Goal: Find specific page/section: Find specific page/section

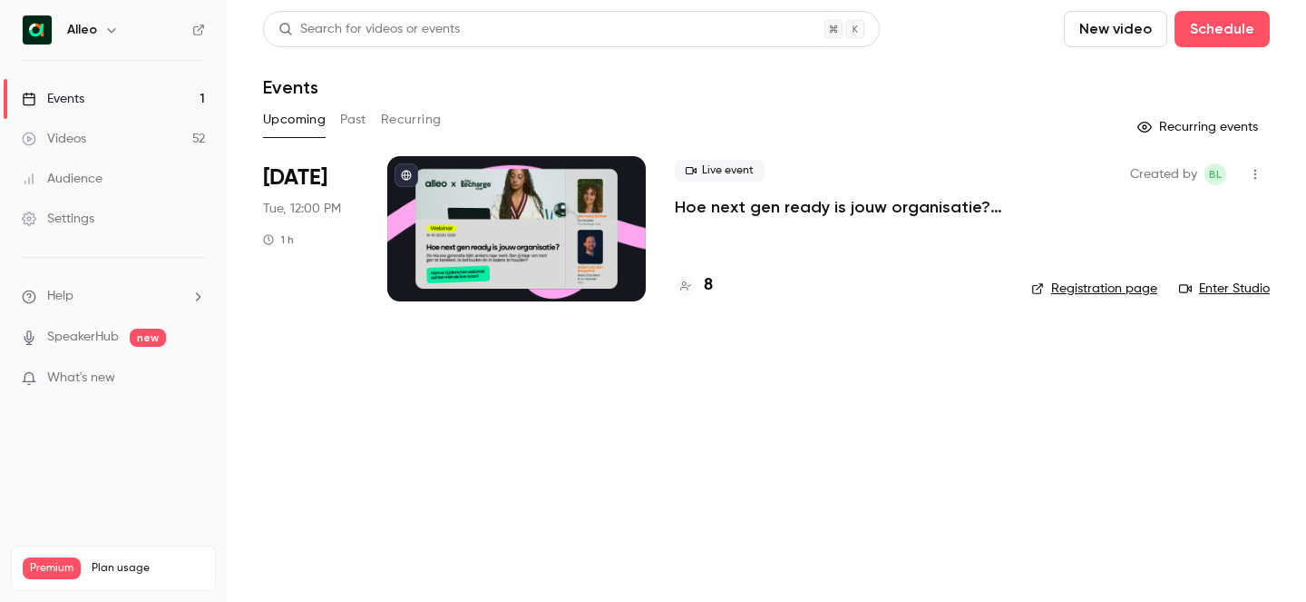
click at [87, 30] on h6 "Alleo" at bounding box center [82, 30] width 30 height 18
click at [102, 32] on button "button" at bounding box center [112, 30] width 22 height 22
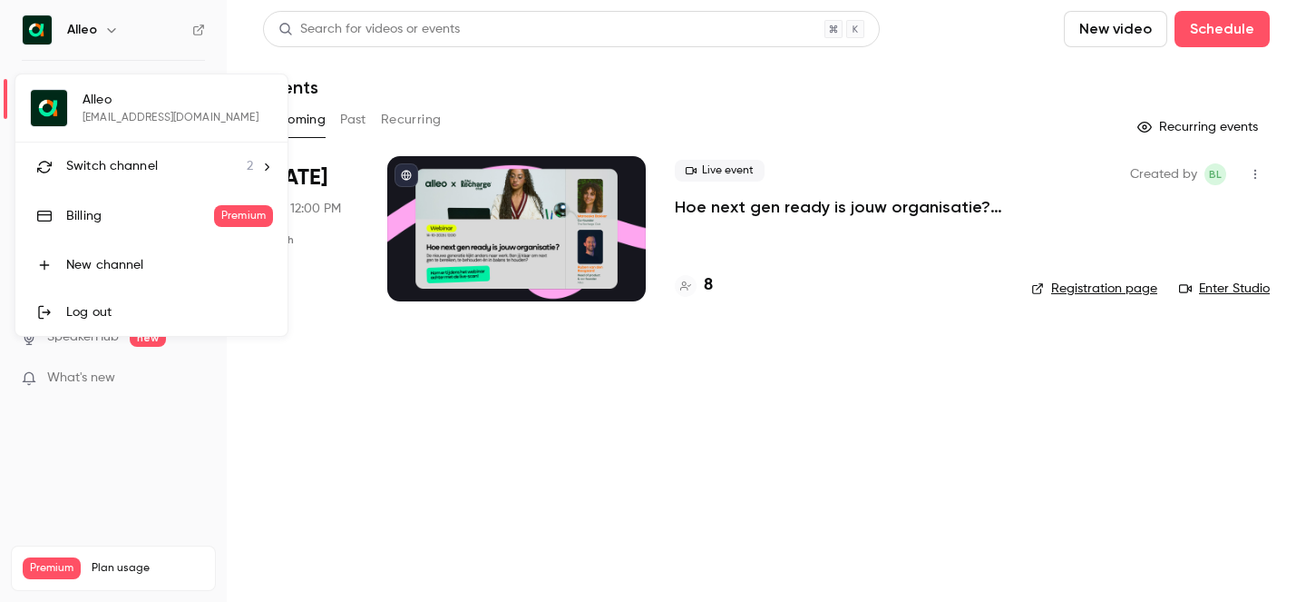
click at [108, 173] on span "Switch channel" at bounding box center [112, 166] width 92 height 19
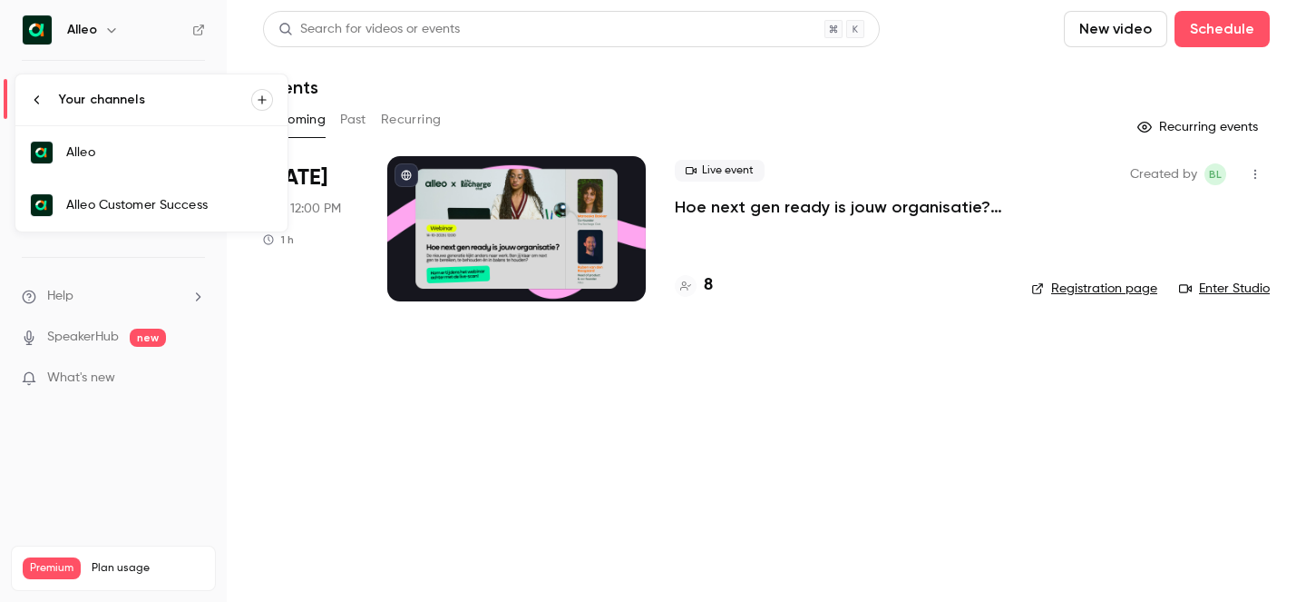
click at [160, 202] on div "Alleo Customer Success" at bounding box center [169, 205] width 207 height 18
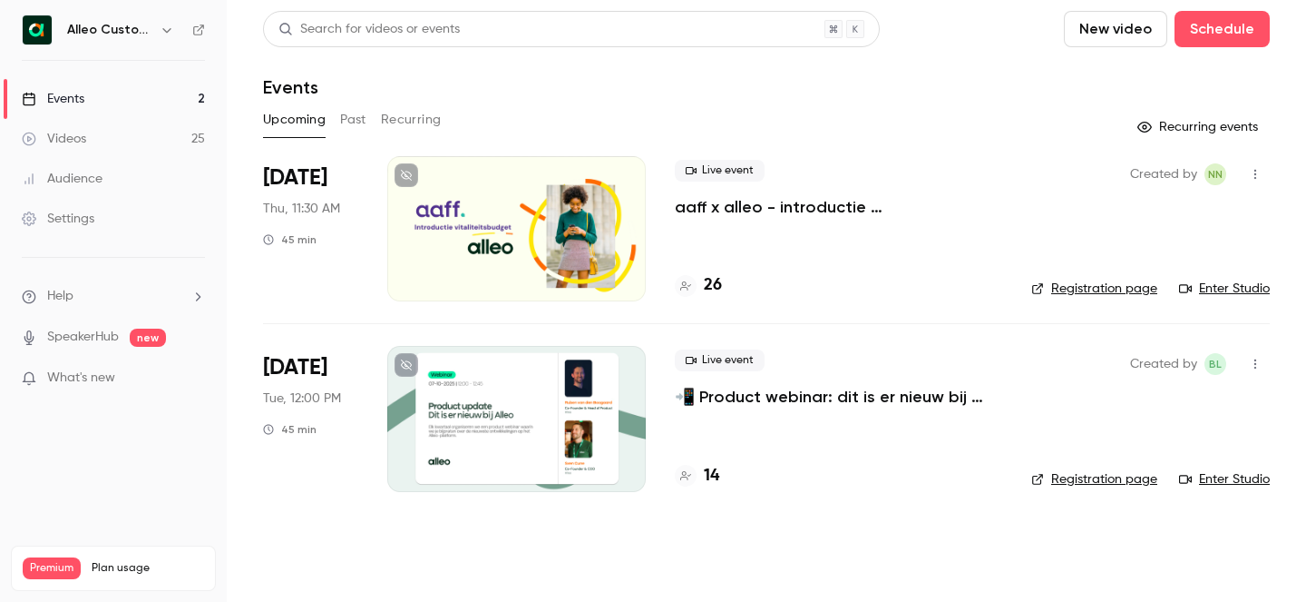
click at [856, 213] on p "aaff x alleo - introductie vitaliteitsbudget" at bounding box center [839, 207] width 328 height 22
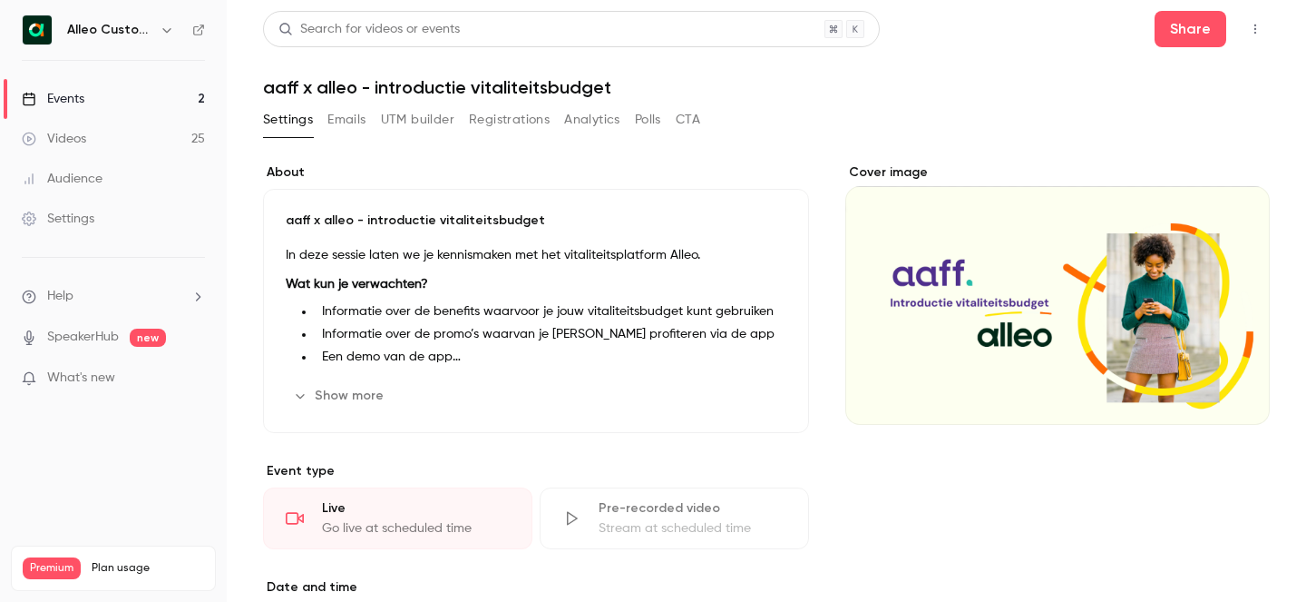
click at [471, 122] on button "Registrations" at bounding box center [509, 119] width 81 height 29
